Goal: Communication & Community: Answer question/provide support

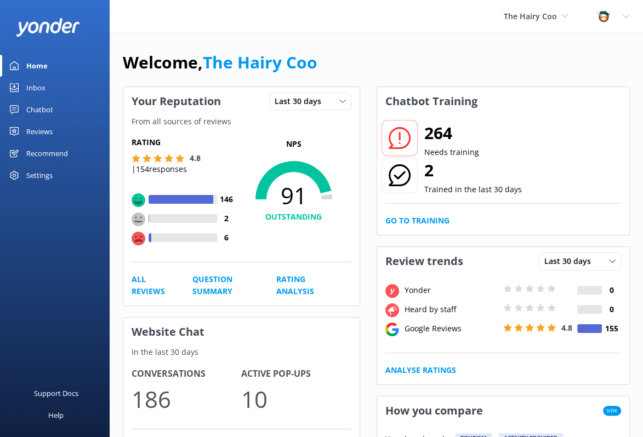
click at [26, 87] on link "Inbox" at bounding box center [55, 88] width 110 height 22
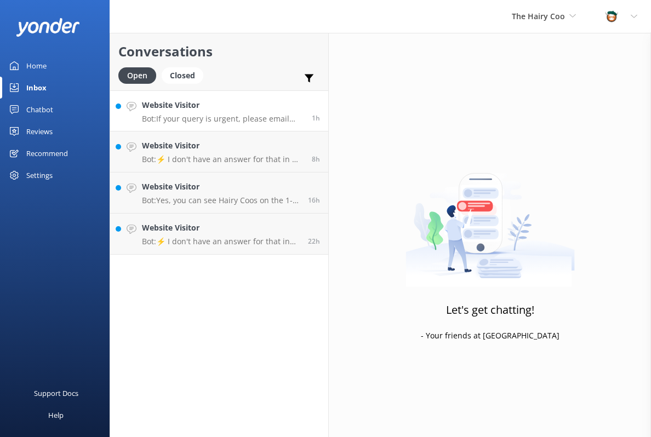
click at [208, 110] on h4 "Website Visitor" at bounding box center [223, 105] width 162 height 12
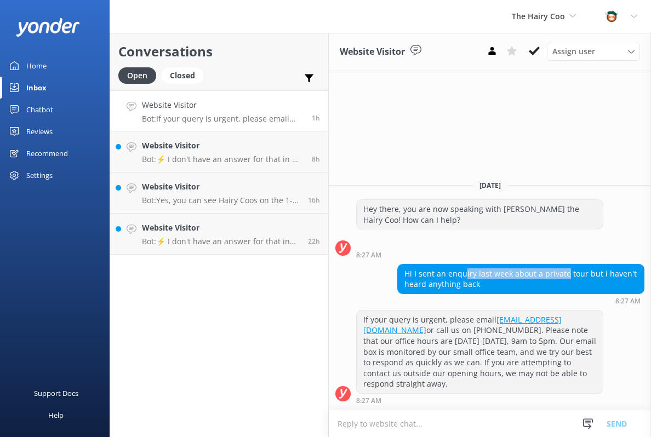
drag, startPoint x: 465, startPoint y: 282, endPoint x: 563, endPoint y: 283, distance: 97.6
click at [563, 283] on div "Hi I sent an enquiry last week about a private tour but i haven't heard anythin…" at bounding box center [521, 279] width 246 height 29
click at [538, 53] on icon at bounding box center [534, 50] width 11 height 11
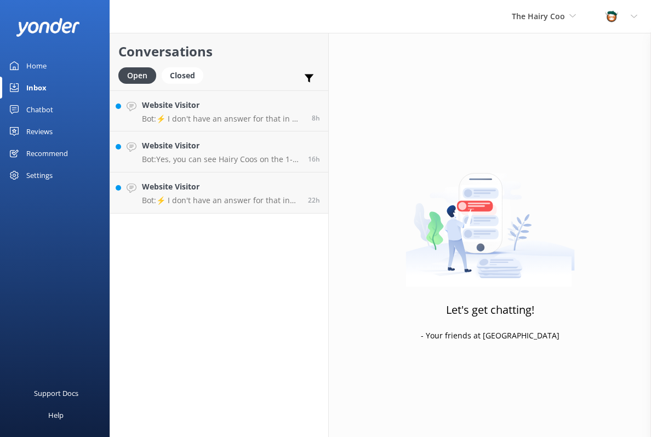
click at [193, 144] on h4 "Website Visitor" at bounding box center [221, 146] width 158 height 12
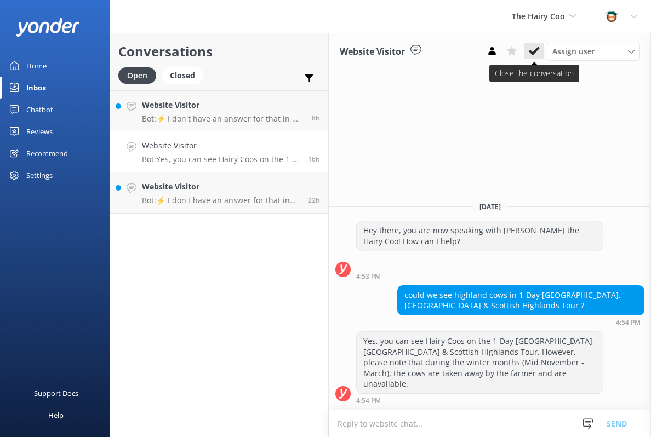
click at [537, 48] on icon at bounding box center [534, 50] width 11 height 11
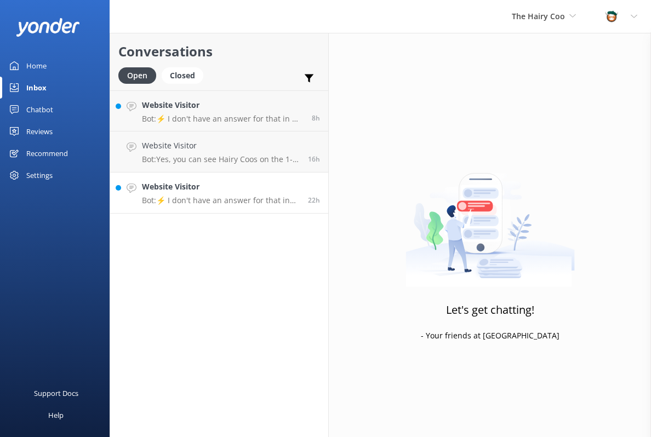
click at [183, 194] on div "Website Visitor Bot: ⚡ I don't have an answer for that in my knowledge base. Pl…" at bounding box center [221, 193] width 158 height 24
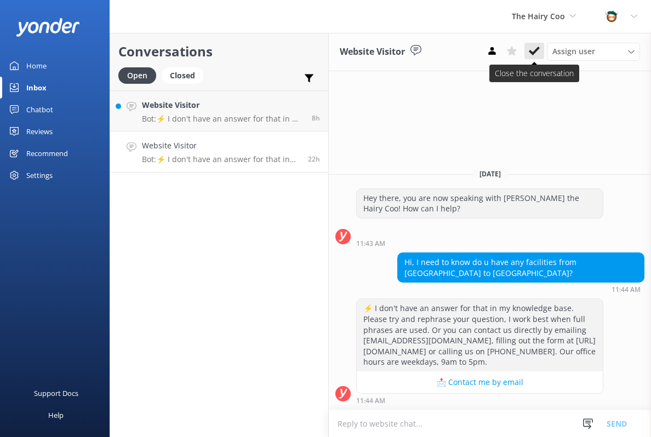
click at [536, 52] on use at bounding box center [534, 51] width 11 height 9
click at [255, 112] on div "Website Visitor Bot: ⚡ I don't have an answer for that in my knowledge base. Pl…" at bounding box center [223, 111] width 162 height 24
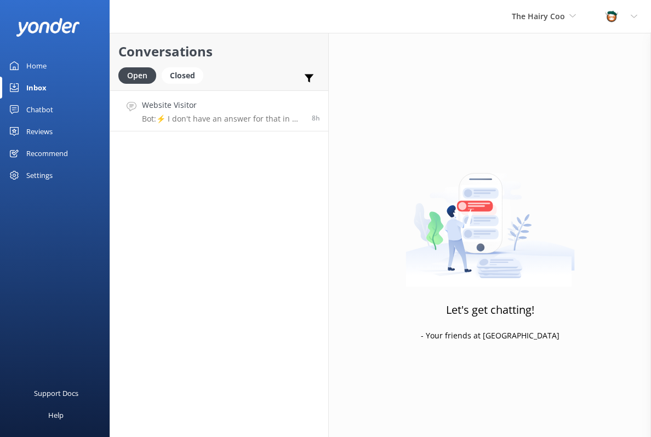
click at [168, 126] on link "Website Visitor Bot: ⚡ I don't have an answer for that in my knowledge base. Pl…" at bounding box center [219, 110] width 218 height 41
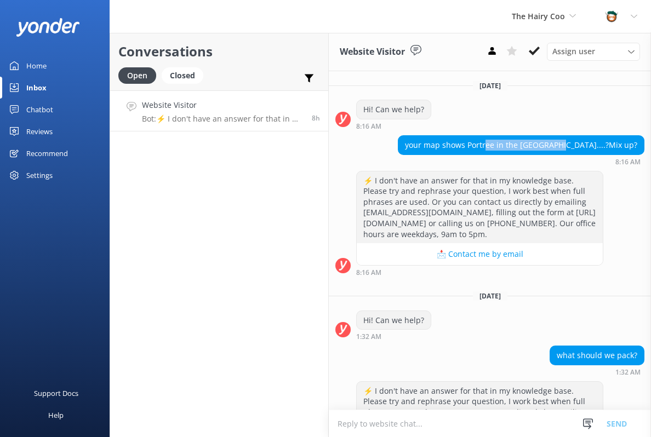
drag, startPoint x: 495, startPoint y: 141, endPoint x: 563, endPoint y: 144, distance: 68.0
click at [563, 144] on div "your map shows Portree in the [GEOGRAPHIC_DATA]....?Mix up?" at bounding box center [521, 145] width 246 height 19
click at [529, 146] on div "your map shows Portree in the [GEOGRAPHIC_DATA]....?Mix up?" at bounding box center [521, 145] width 246 height 19
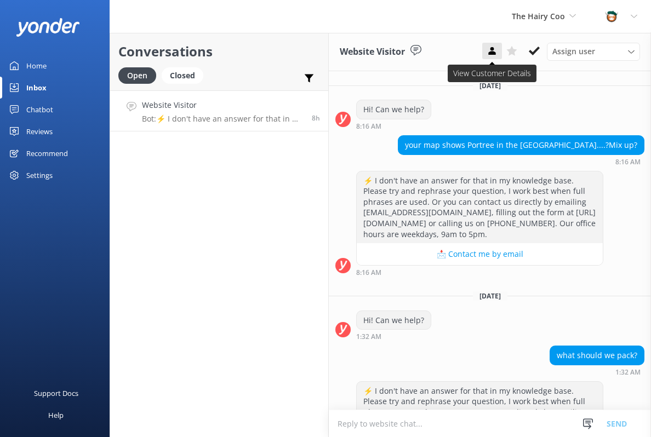
click at [494, 52] on use at bounding box center [491, 51] width 7 height 8
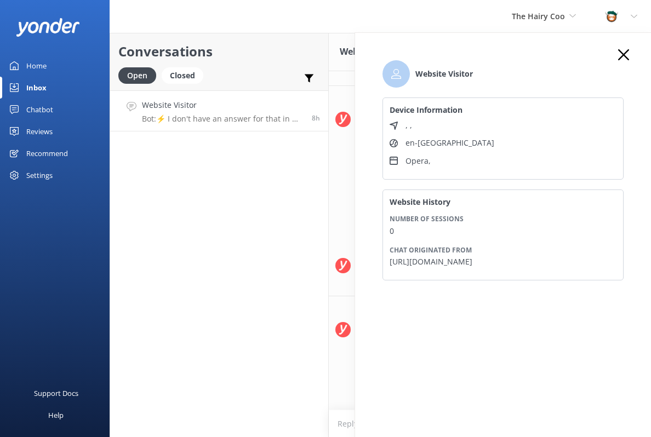
click at [623, 57] on icon at bounding box center [623, 54] width 11 height 11
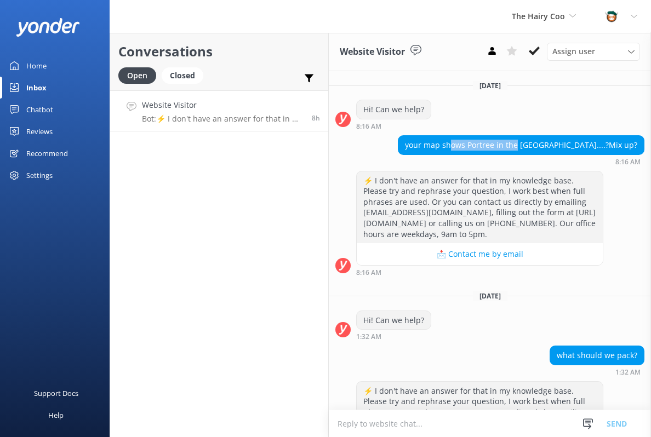
drag, startPoint x: 461, startPoint y: 147, endPoint x: 531, endPoint y: 147, distance: 69.1
click at [530, 147] on div "your map shows Portree in the [GEOGRAPHIC_DATA]....?Mix up?" at bounding box center [521, 145] width 246 height 19
click at [531, 147] on div "your map shows Portree in the [GEOGRAPHIC_DATA]....?Mix up?" at bounding box center [521, 145] width 246 height 19
